Goal: Find specific page/section: Find specific page/section

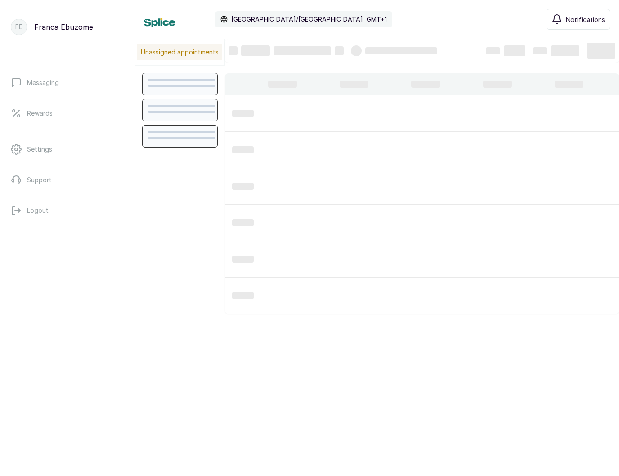
scroll to position [302, 0]
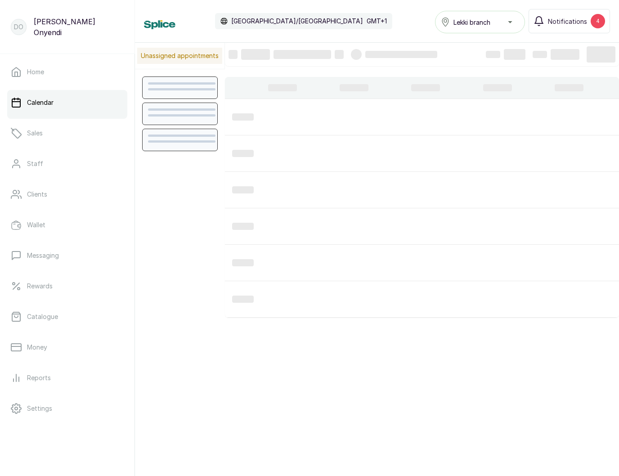
scroll to position [302, 0]
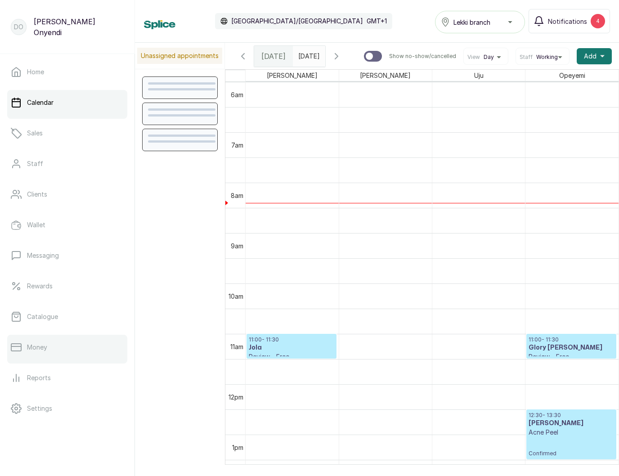
click at [43, 354] on link "Money" at bounding box center [67, 347] width 120 height 25
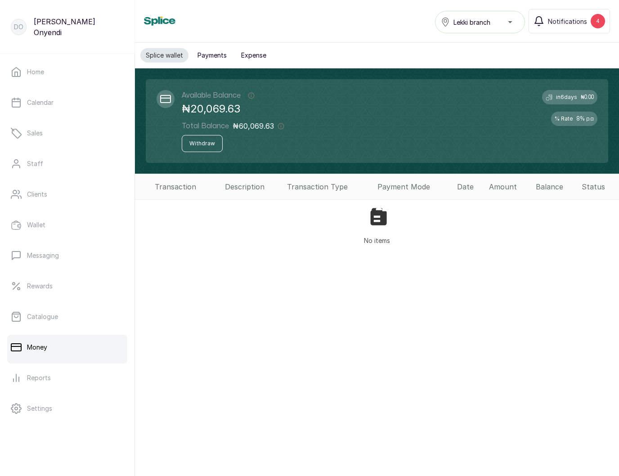
click at [481, 22] on span "Lekki branch" at bounding box center [472, 22] width 37 height 9
click at [352, 20] on div "Money Lekki branch Lekki branch Notifications 4" at bounding box center [377, 21] width 466 height 24
